Goal: Register for event/course

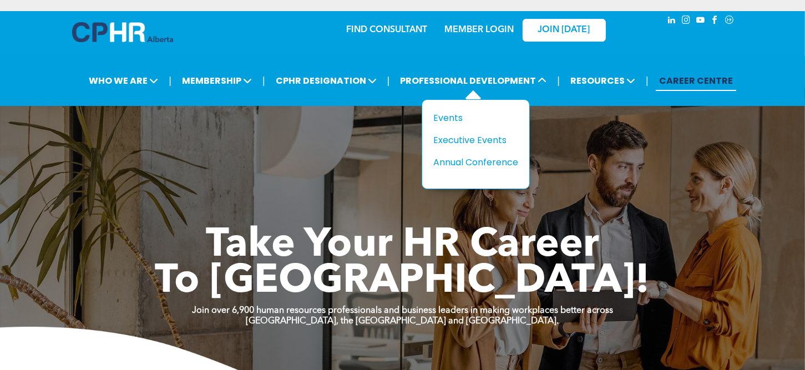
click at [478, 151] on div "Title Events Executive Events Annual Conference" at bounding box center [475, 140] width 85 height 58
click at [482, 162] on div "Annual Conference" at bounding box center [471, 162] width 77 height 14
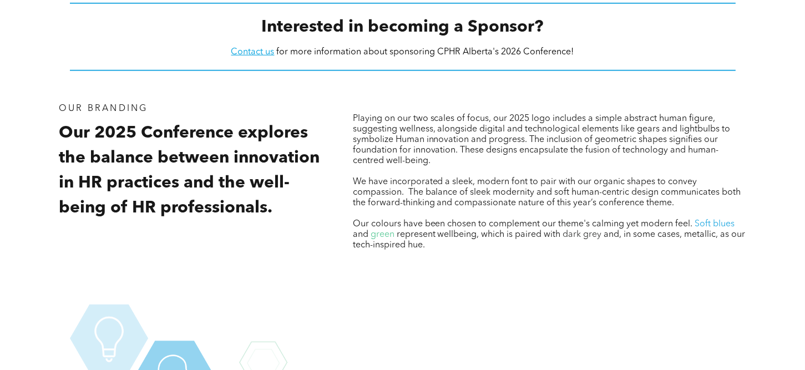
scroll to position [1170, 0]
